Goal: Contribute content

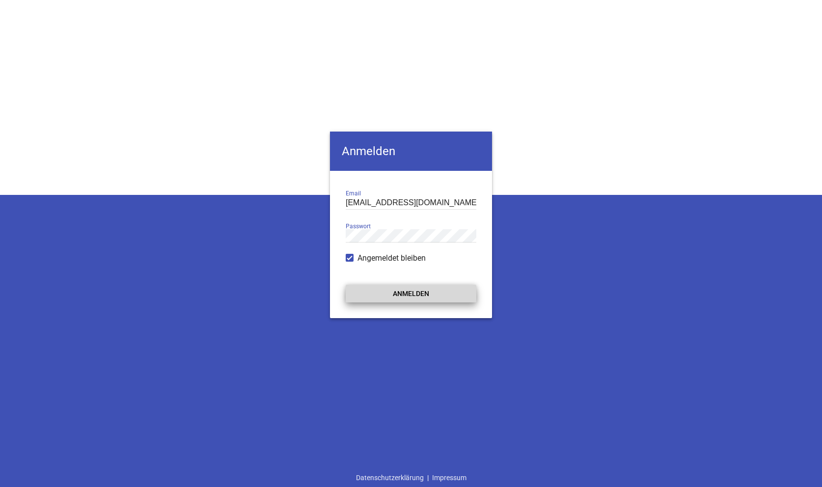
click at [406, 293] on button "Anmelden" at bounding box center [411, 294] width 131 height 18
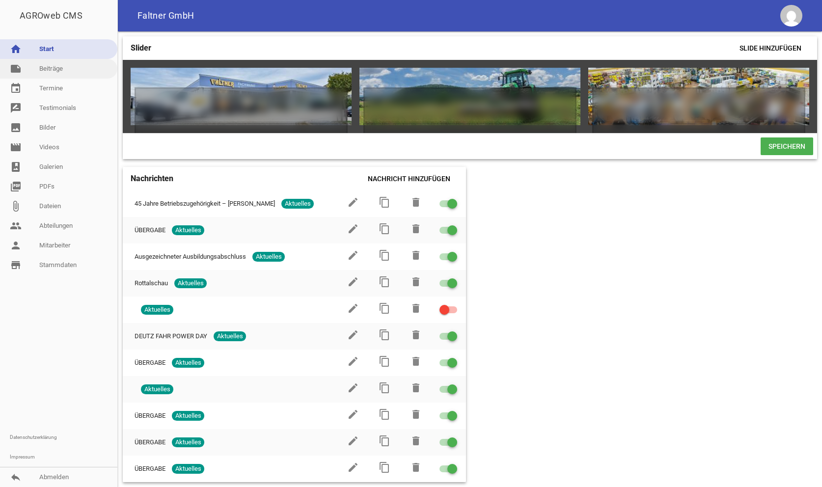
click at [53, 66] on link "note Beiträge" at bounding box center [58, 69] width 117 height 20
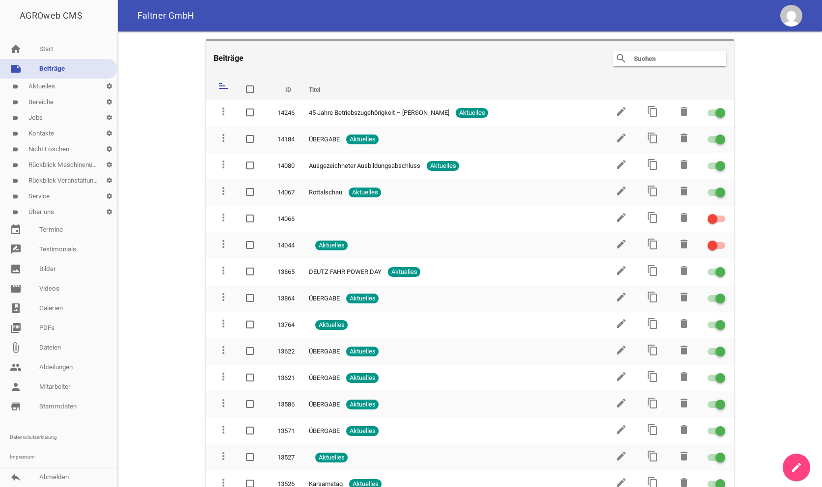
drag, startPoint x: 795, startPoint y: 475, endPoint x: 796, endPoint y: 469, distance: 5.9
click at [795, 474] on link "create" at bounding box center [797, 468] width 28 height 28
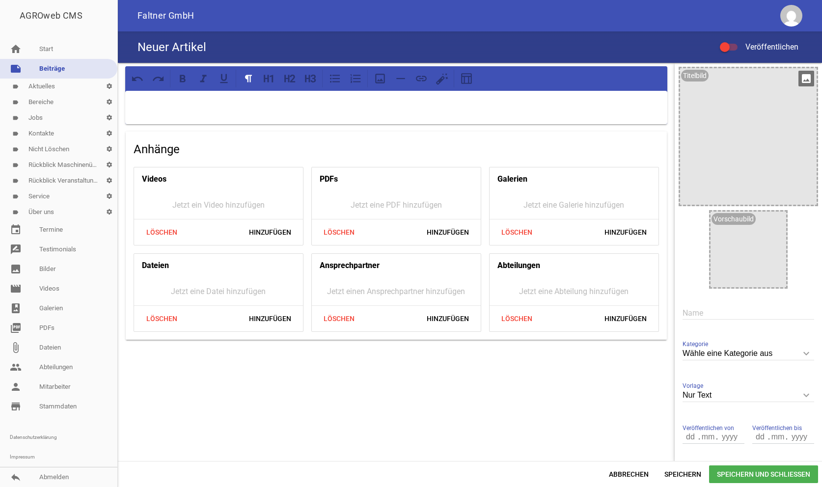
click at [806, 80] on icon "image" at bounding box center [807, 79] width 16 height 16
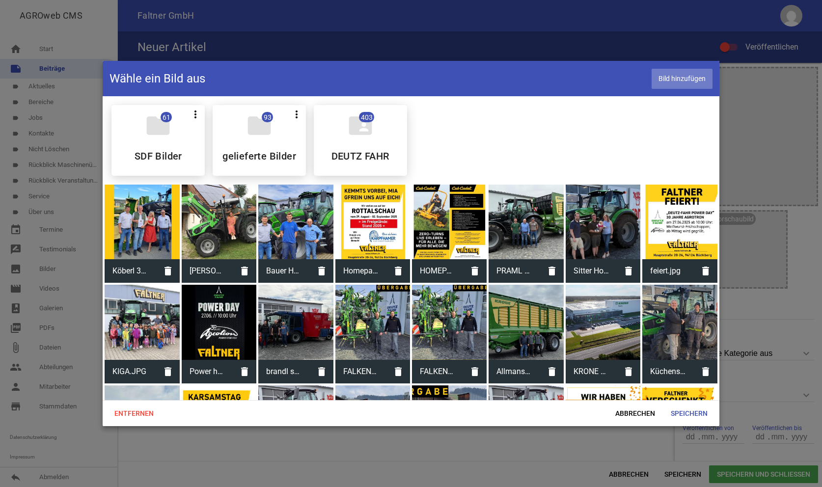
click at [668, 76] on span "Bild hinzufügen" at bounding box center [682, 79] width 61 height 20
click at [696, 415] on span "Speichern" at bounding box center [689, 414] width 53 height 18
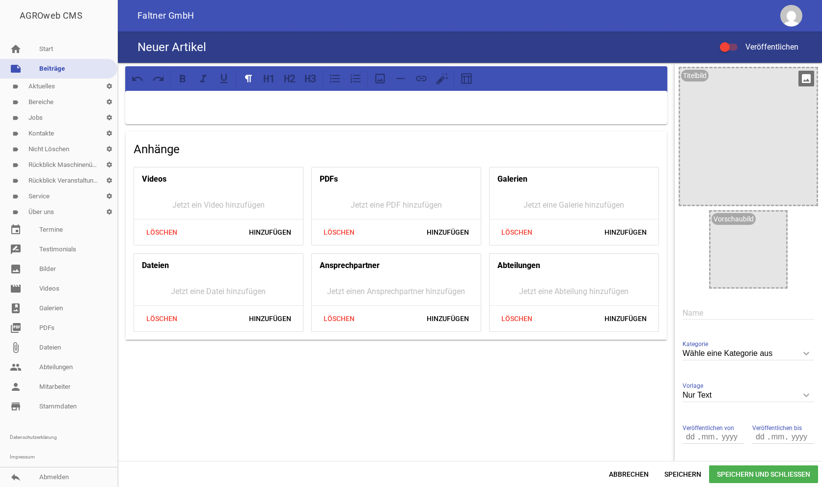
click at [801, 77] on icon "image" at bounding box center [807, 79] width 16 height 16
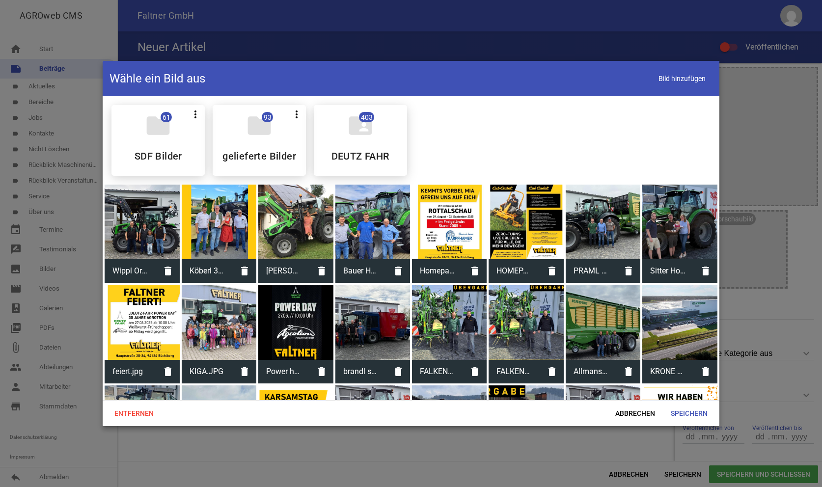
click at [174, 208] on div at bounding box center [142, 222] width 75 height 75
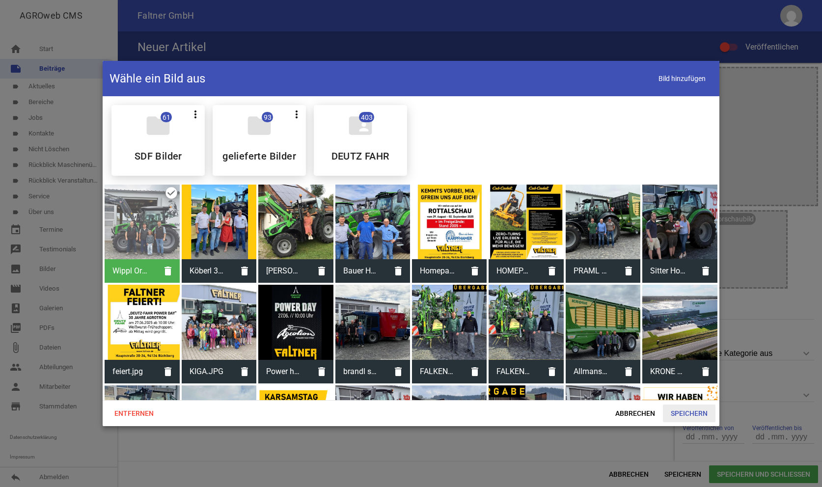
click at [691, 412] on span "Speichern" at bounding box center [689, 414] width 53 height 18
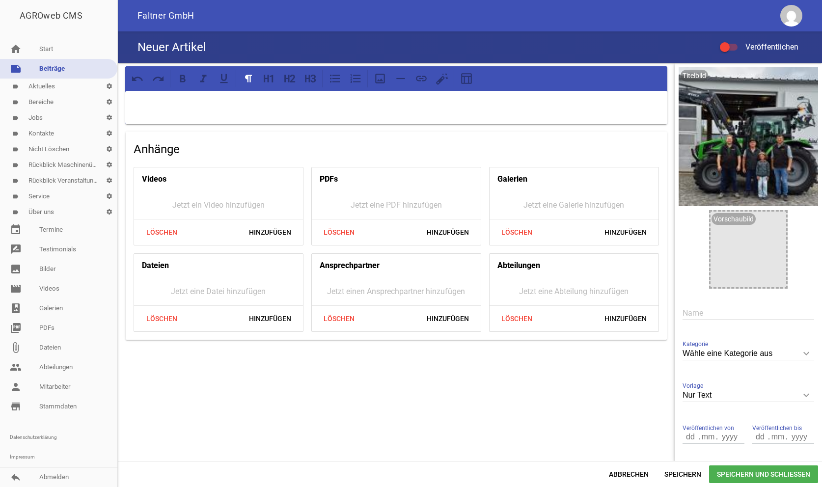
click at [193, 101] on p at bounding box center [396, 104] width 529 height 12
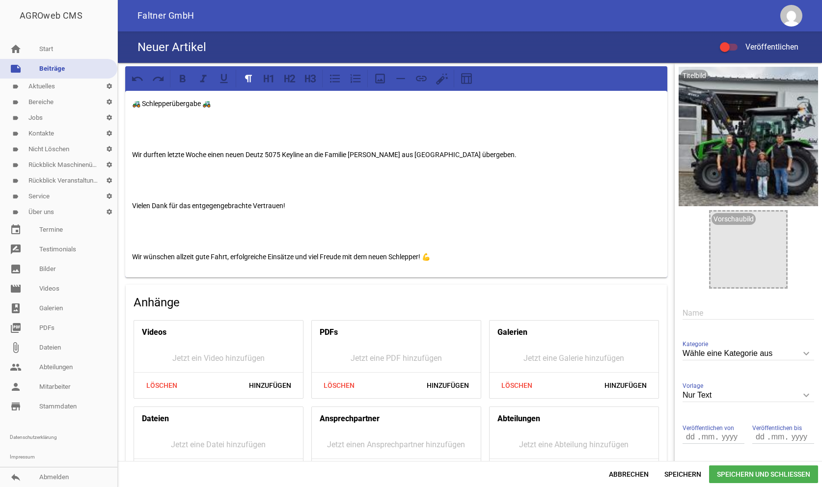
click at [127, 158] on div "🚜 Schlepperübergabe 🚜 Wir durften letzte Woche einen neuen Deutz 5075 Keyline a…" at bounding box center [396, 184] width 542 height 187
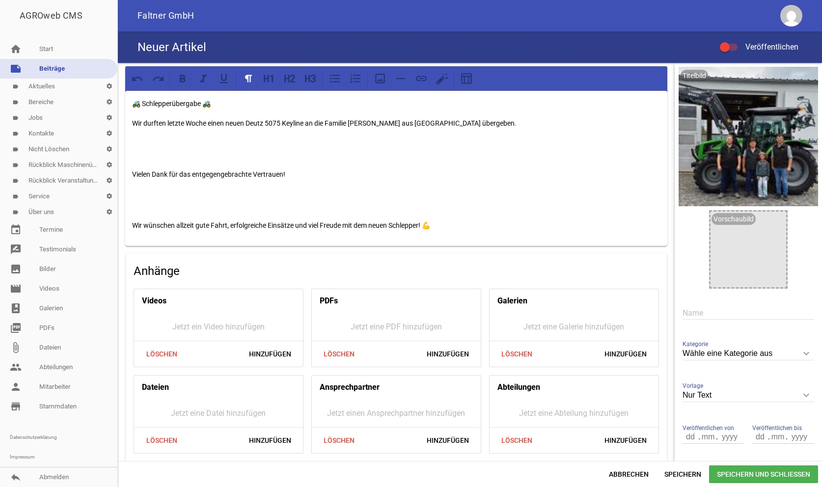
click at [124, 169] on div "🚜 Schlepperübergabe 🚜 Wir durften letzte Woche einen neuen Deutz 5075 Keyline a…" at bounding box center [396, 264] width 557 height 403
drag, startPoint x: 139, startPoint y: 165, endPoint x: 139, endPoint y: 170, distance: 5.4
click at [138, 169] on div "🚜 Schlepperübergabe 🚜 Wir durften letzte Woche einen neuen Deutz 5075 Keyline a…" at bounding box center [396, 168] width 542 height 155
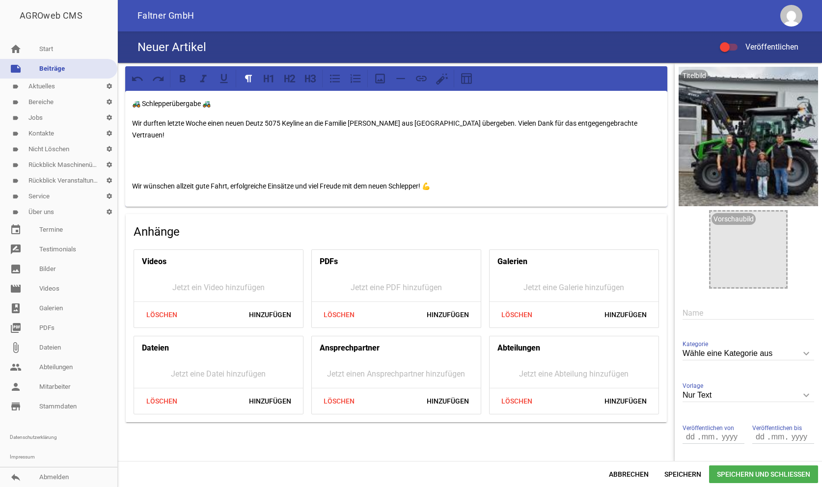
click at [134, 180] on p "Wir wünschen allzeit gute Fahrt, erfolgreiche Einsätze und viel Freude mit dem …" at bounding box center [396, 186] width 529 height 12
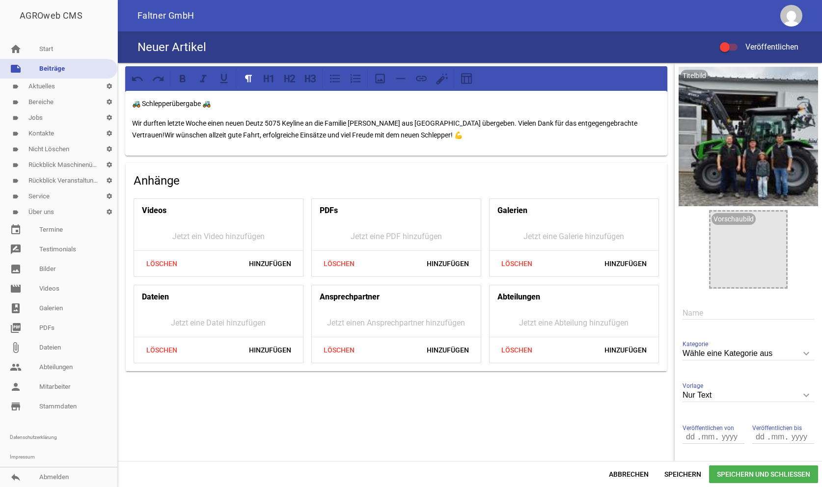
drag, startPoint x: 228, startPoint y: 105, endPoint x: 130, endPoint y: 114, distance: 98.7
click at [130, 114] on div "🚜 Schlepperübergabe 🚜 Wir durften letzte Woche einen neuen Deutz 5075 Keyline a…" at bounding box center [396, 123] width 542 height 65
click at [137, 113] on div "🚜 Schlepperübergabe 🚜 Wir durften letzte Woche einen neuen Deutz 5075 Keyline a…" at bounding box center [396, 123] width 542 height 65
drag, startPoint x: 223, startPoint y: 99, endPoint x: 134, endPoint y: 98, distance: 89.4
click at [134, 98] on p "🚜 Schlepperübergabe 🚜" at bounding box center [396, 104] width 529 height 12
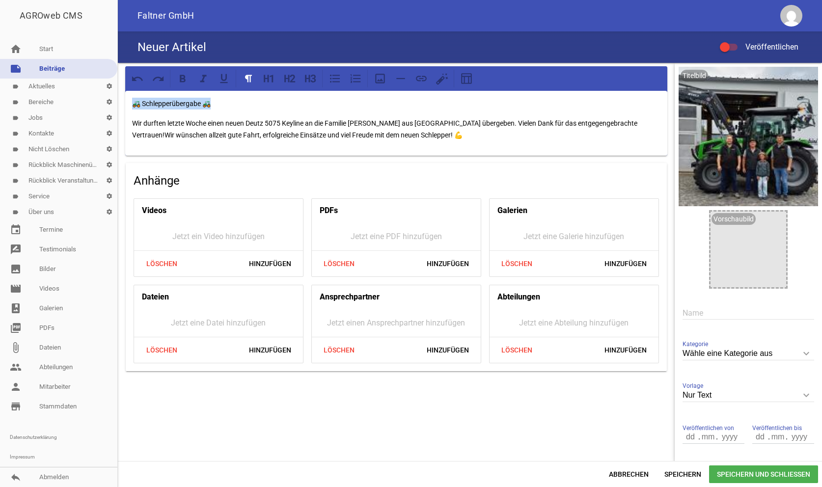
copy p "🚜 Schlepperübergabe 🚜"
click at [699, 309] on input "text" at bounding box center [749, 313] width 132 height 13
paste input "🚜 Schlepperübergabe 🚜"
type input "🚜 Schlepperübergabe 🚜"
drag, startPoint x: 228, startPoint y: 111, endPoint x: 78, endPoint y: 96, distance: 151.0
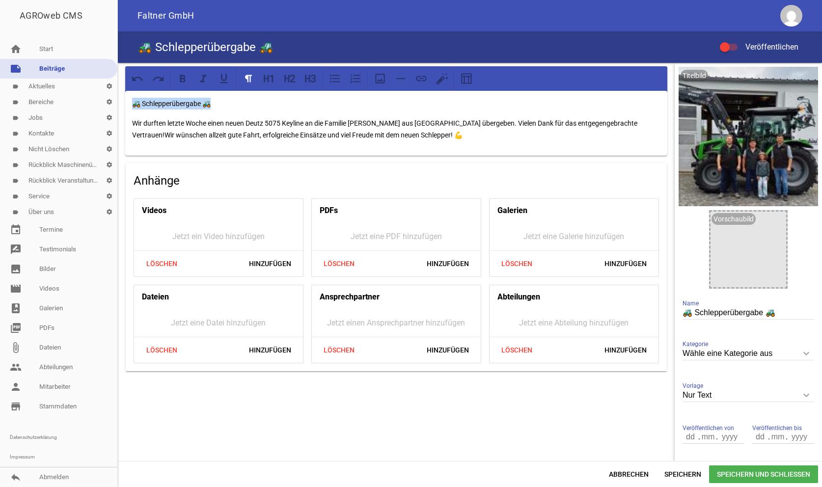
click at [118, 96] on div "🚜 Schlepperübergabe 🚜 Wir durften letzte Woche einen neuen Deutz 5075 Keyline a…" at bounding box center [470, 262] width 705 height 398
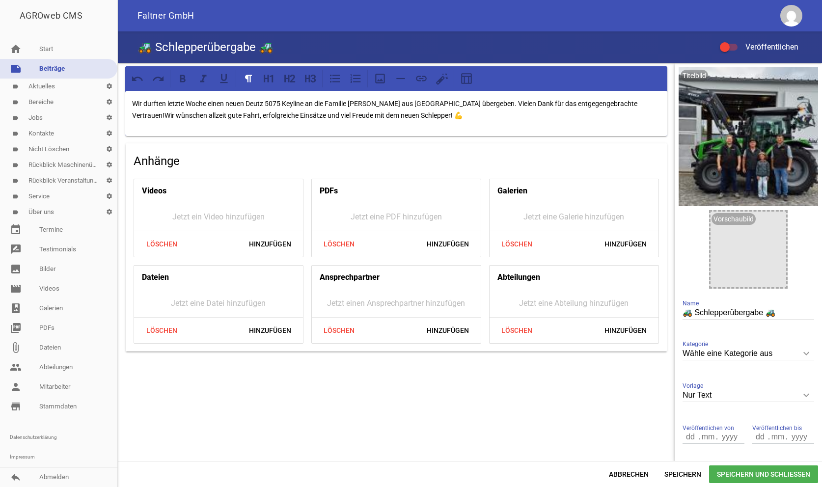
click at [724, 43] on div at bounding box center [725, 47] width 10 height 10
click at [734, 41] on input "Veröffentlichen" at bounding box center [734, 41] width 0 height 0
drag, startPoint x: 683, startPoint y: 474, endPoint x: 636, endPoint y: 358, distance: 125.4
click at [683, 474] on span "Speichern" at bounding box center [683, 475] width 53 height 18
click at [800, 355] on icon "keyboard_arrow_down" at bounding box center [807, 354] width 16 height 16
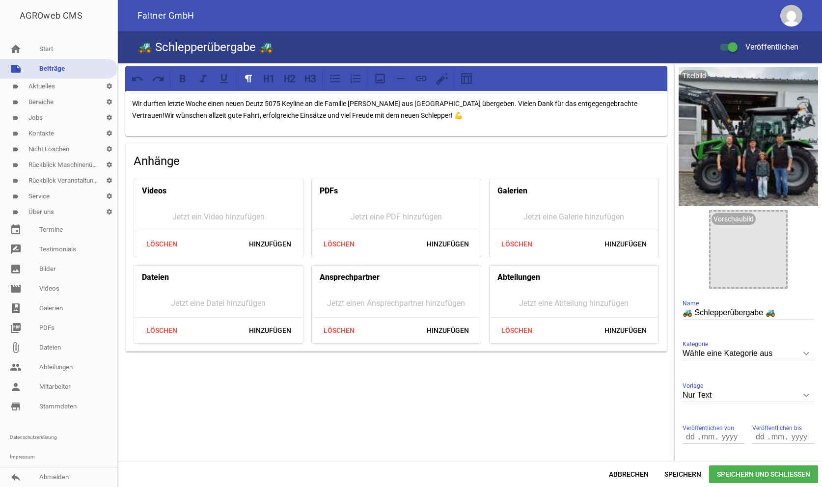
click at [800, 355] on input "Wähle eine Kategorie aus" at bounding box center [749, 353] width 132 height 13
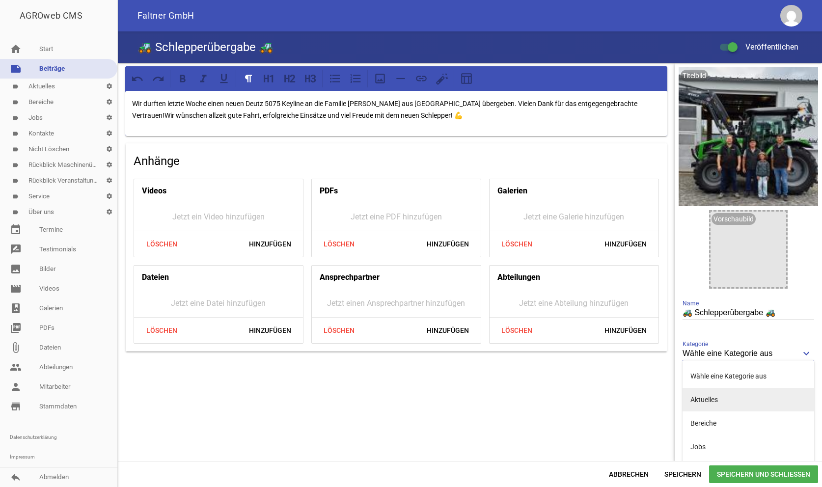
click at [720, 395] on li "Aktuelles" at bounding box center [749, 400] width 132 height 24
type input "Aktuelles"
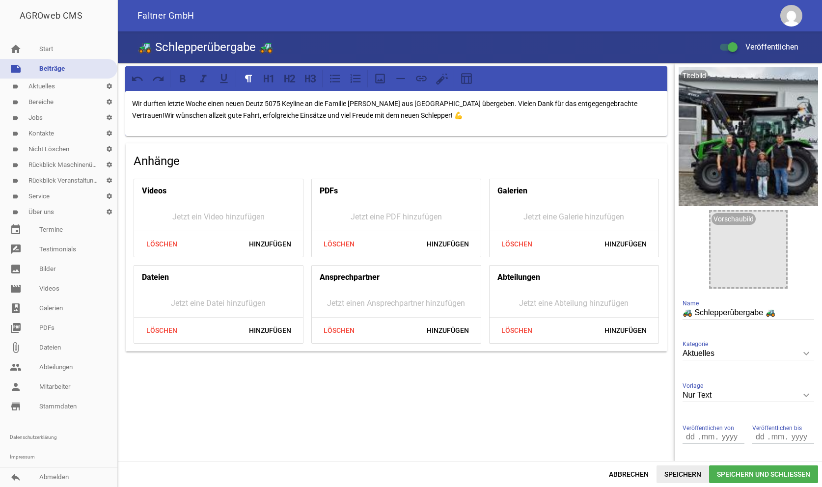
click at [685, 473] on span "Speichern" at bounding box center [683, 475] width 53 height 18
